Goal: Transaction & Acquisition: Book appointment/travel/reservation

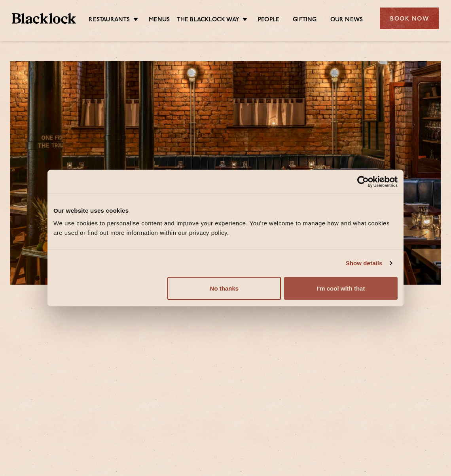
click at [334, 288] on button "I'm cool with that" at bounding box center [341, 288] width 114 height 23
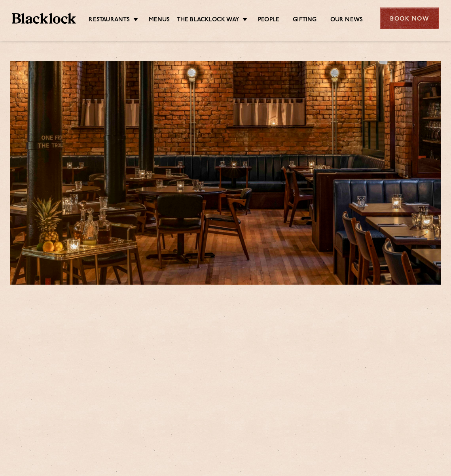
click at [411, 13] on div "Book Now" at bounding box center [409, 19] width 59 height 22
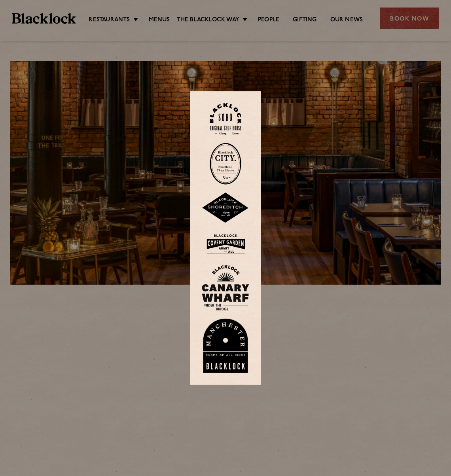
click at [236, 353] on img at bounding box center [225, 346] width 47 height 55
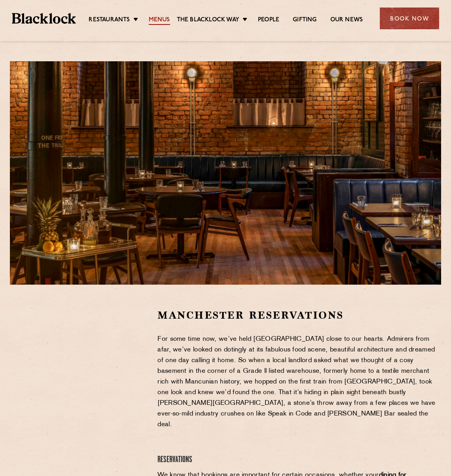
click at [156, 17] on link "Menus" at bounding box center [159, 20] width 21 height 9
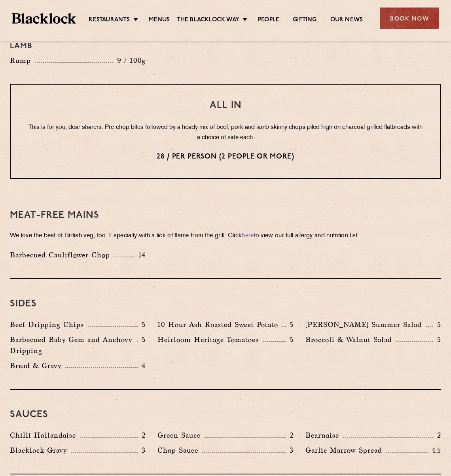
scroll to position [989, 0]
